Goal: Find specific page/section: Find specific page/section

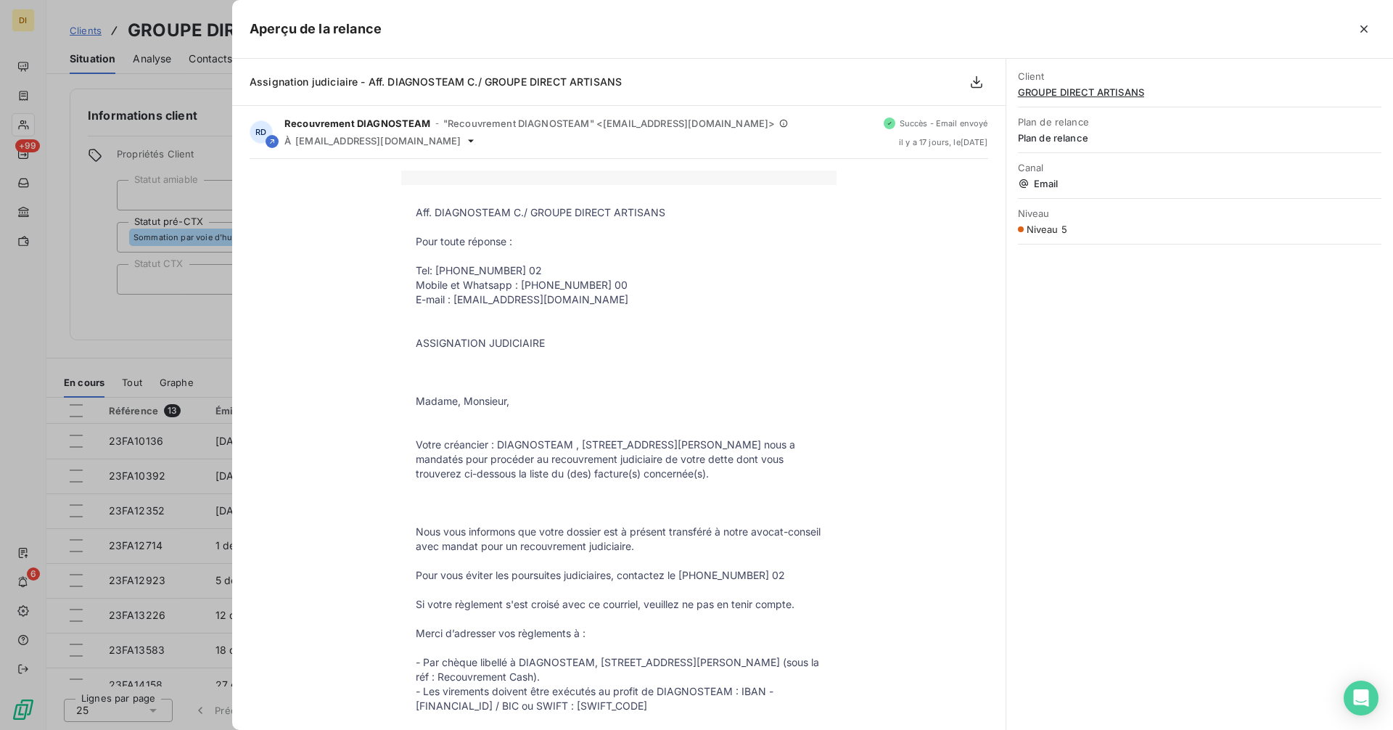
drag, startPoint x: 0, startPoint y: 0, endPoint x: 136, endPoint y: 88, distance: 162.6
click at [139, 101] on div at bounding box center [696, 365] width 1393 height 730
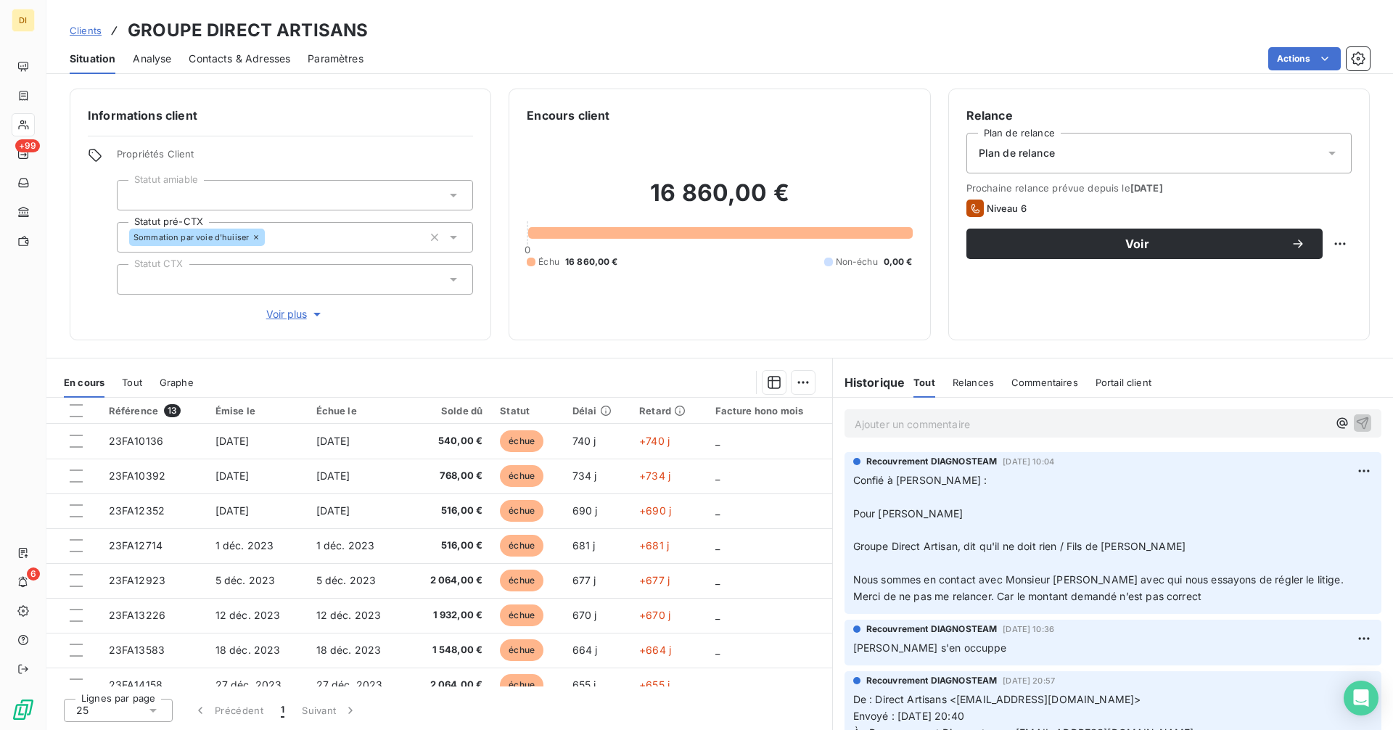
scroll to position [339, 0]
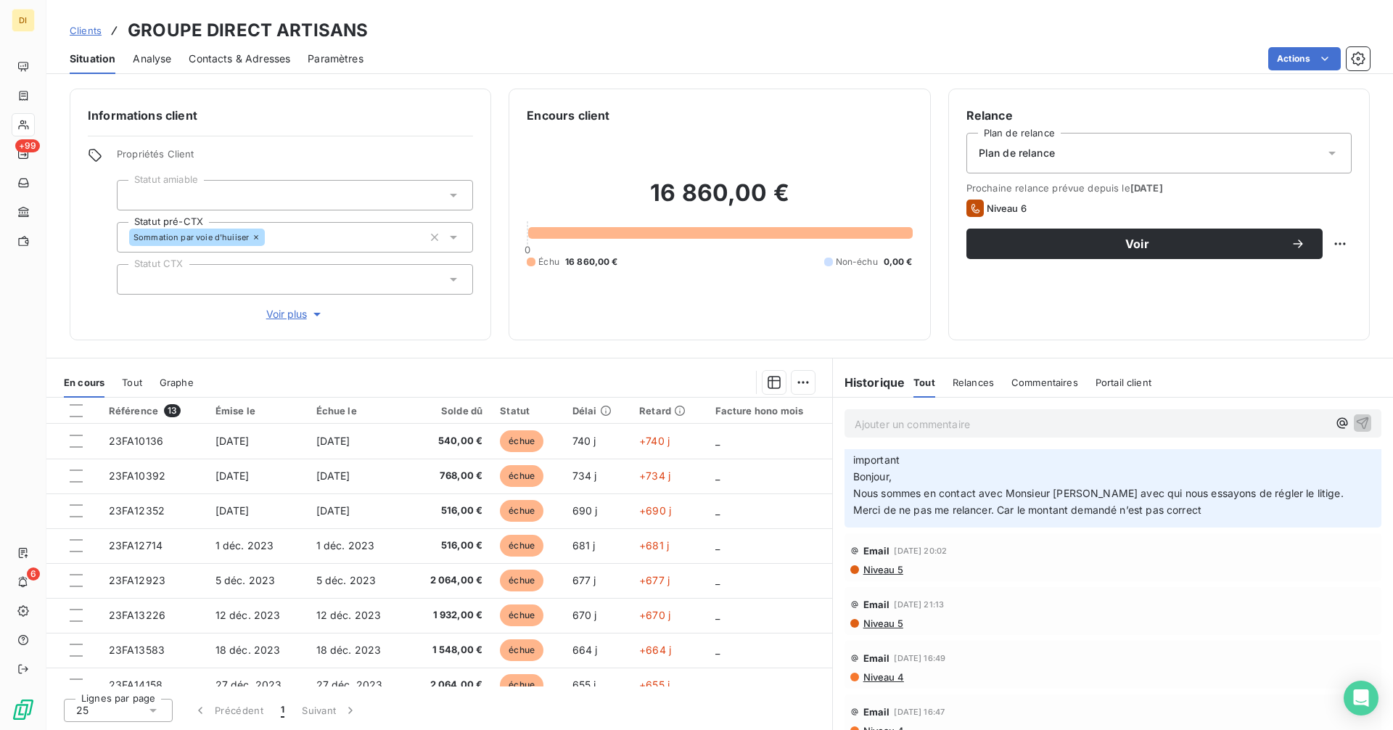
click at [81, 26] on span "Clients" at bounding box center [86, 31] width 32 height 12
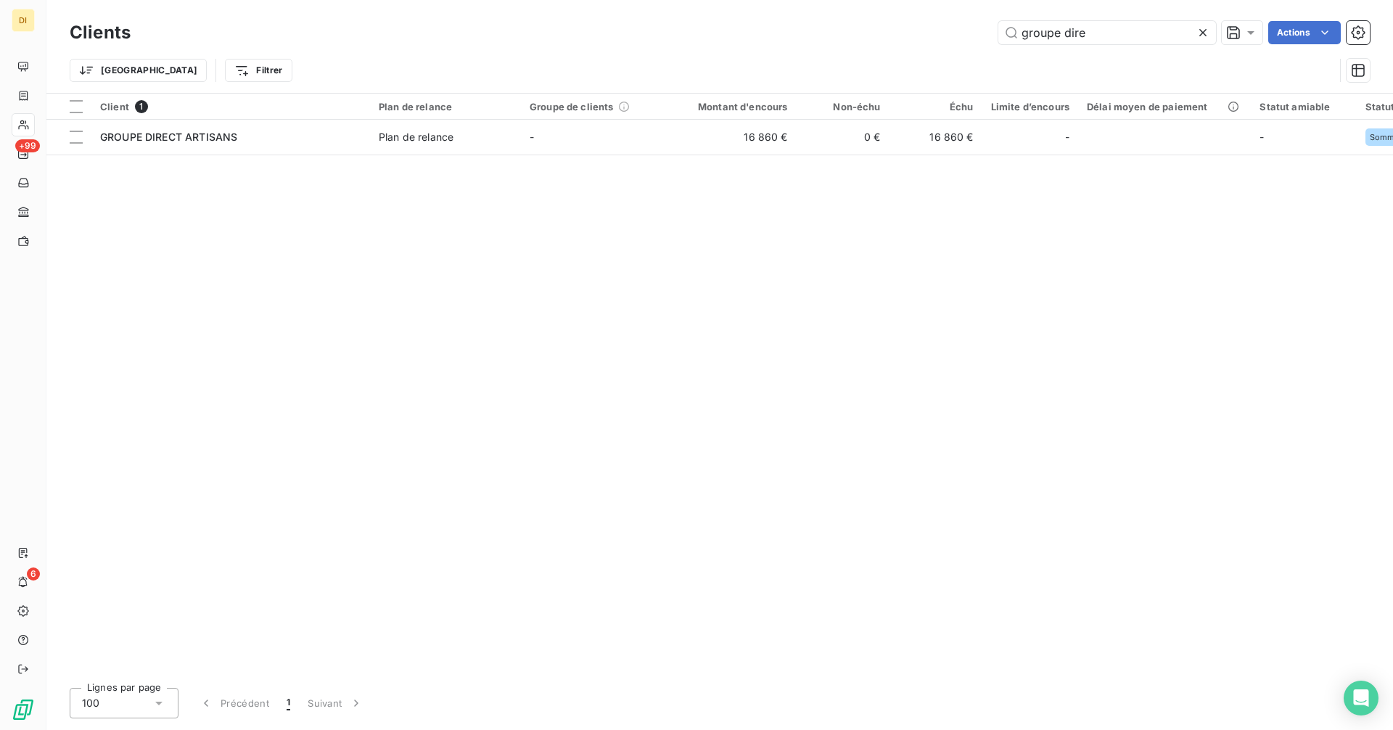
click at [1196, 34] on icon at bounding box center [1202, 32] width 15 height 15
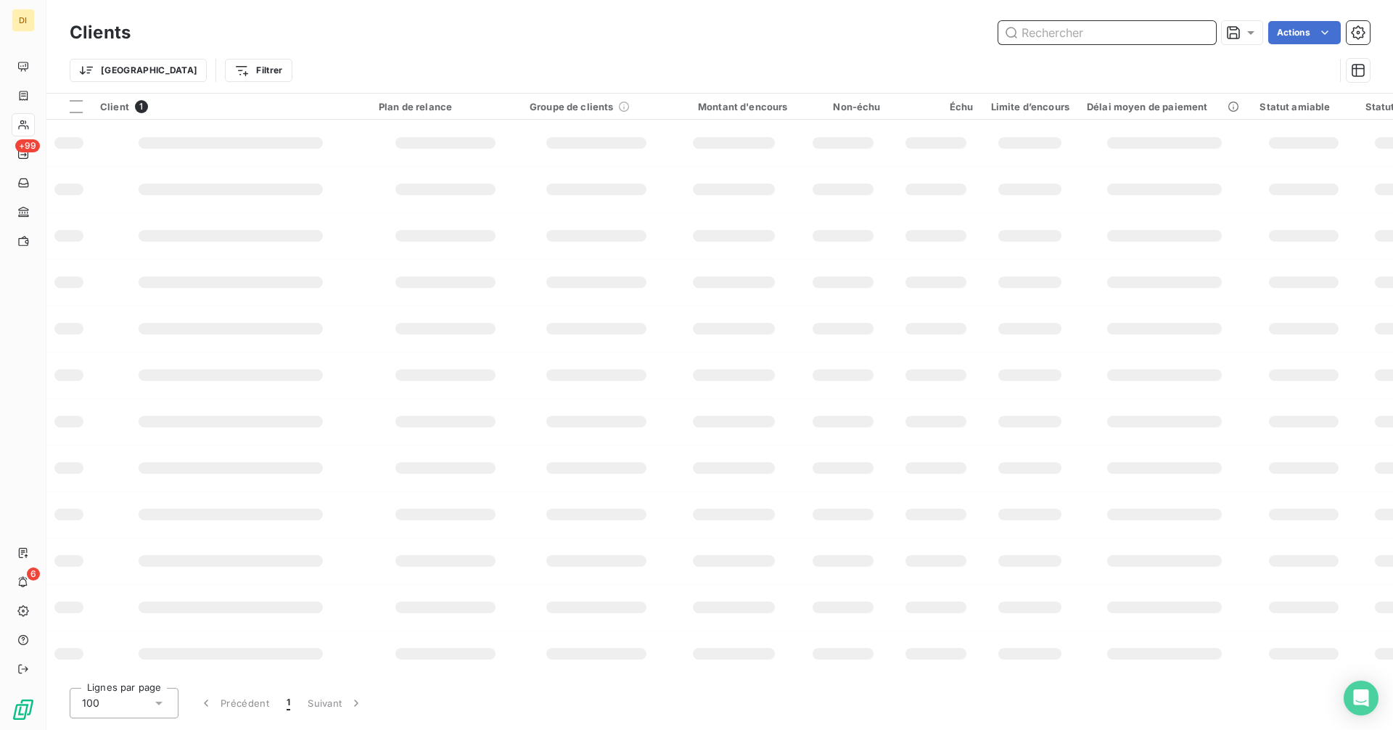
click at [1149, 33] on input "text" at bounding box center [1107, 32] width 218 height 23
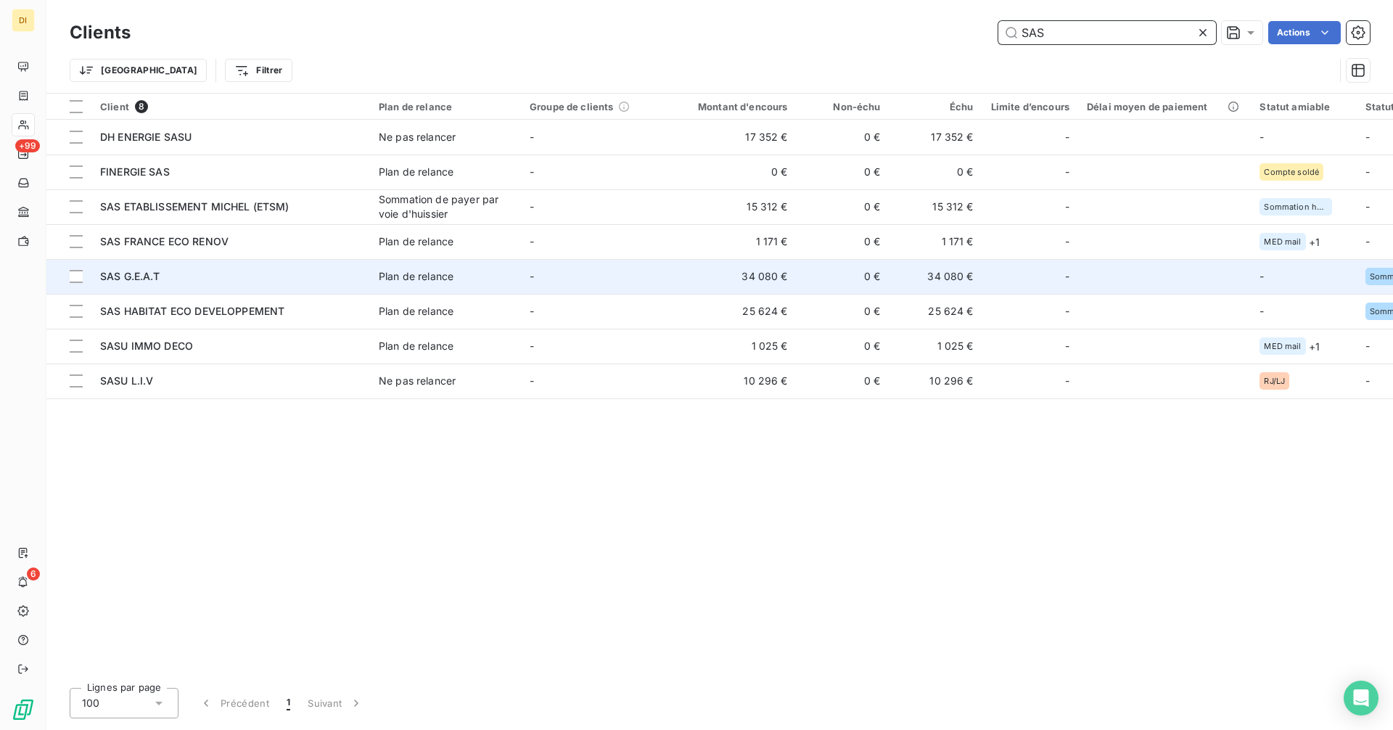
type input "SAS"
click at [365, 279] on td "SAS G.E.A.T" at bounding box center [230, 276] width 279 height 35
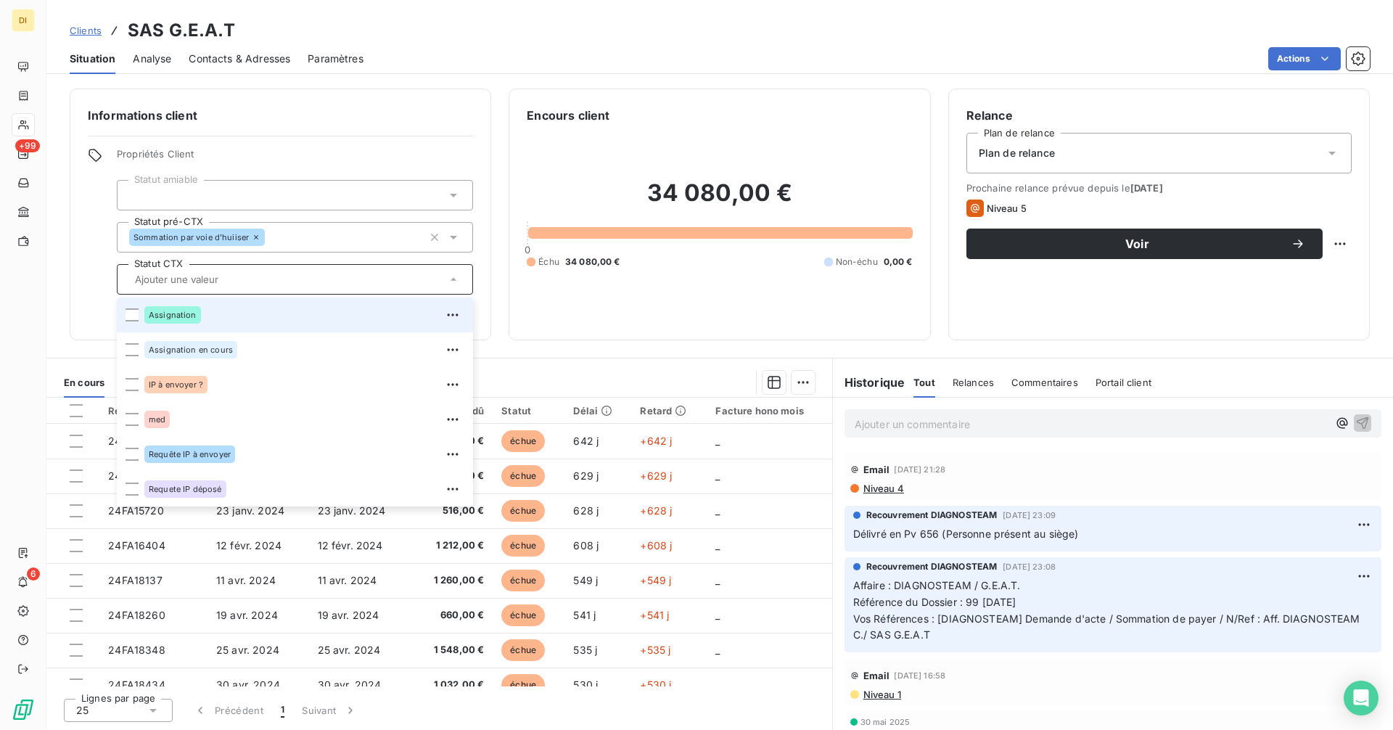
click at [649, 300] on div "34 080,00 € 0 Échu 34 080,00 € Non-échu 0,00 €" at bounding box center [719, 223] width 385 height 198
